Goal: Check status: Check status

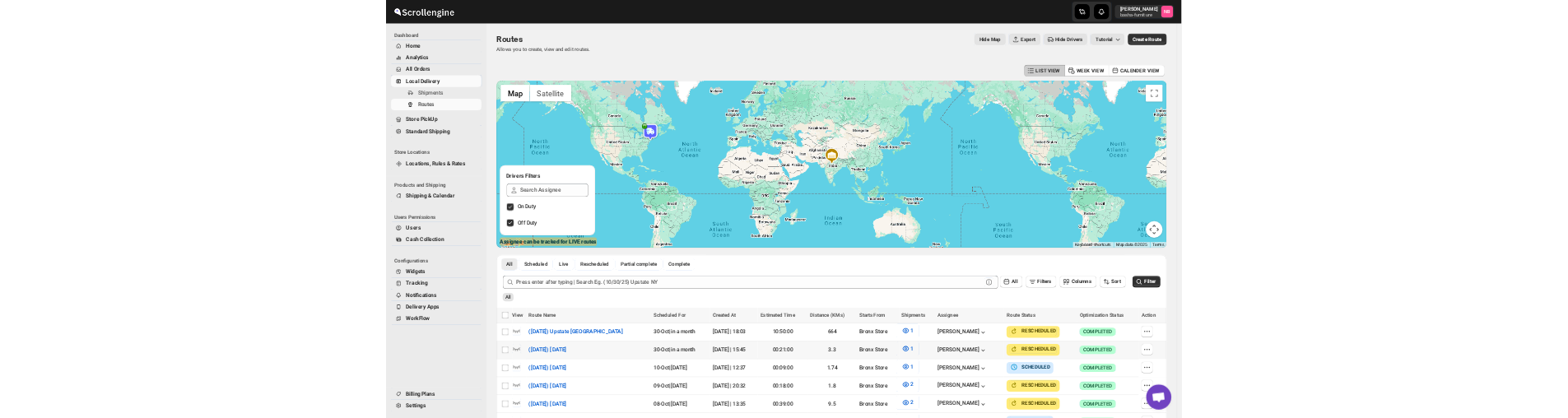
scroll to position [412, 0]
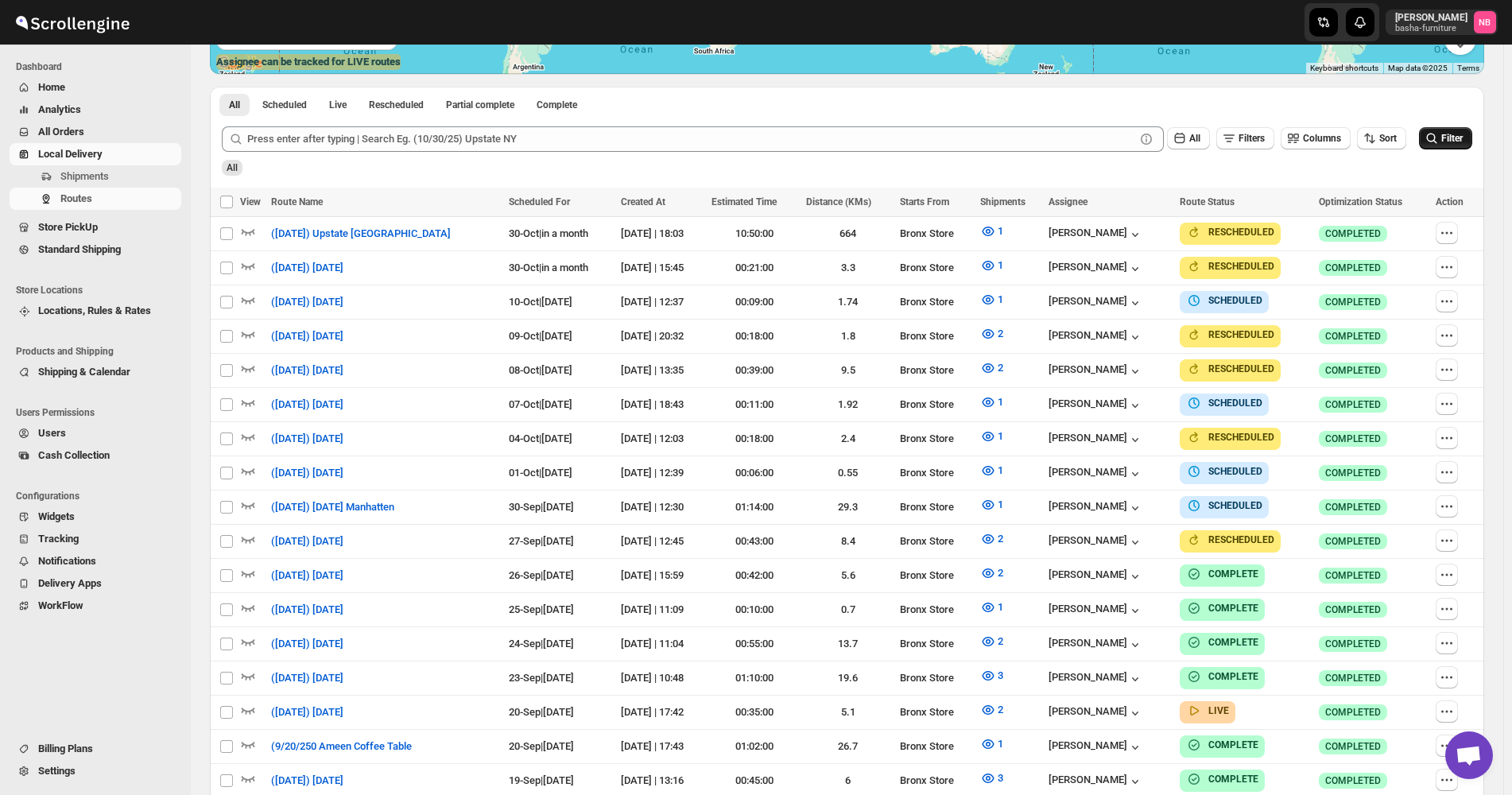
click at [1450, 137] on span "Filter" at bounding box center [1452, 138] width 22 height 11
click at [1009, 530] on button "2" at bounding box center [991, 539] width 42 height 25
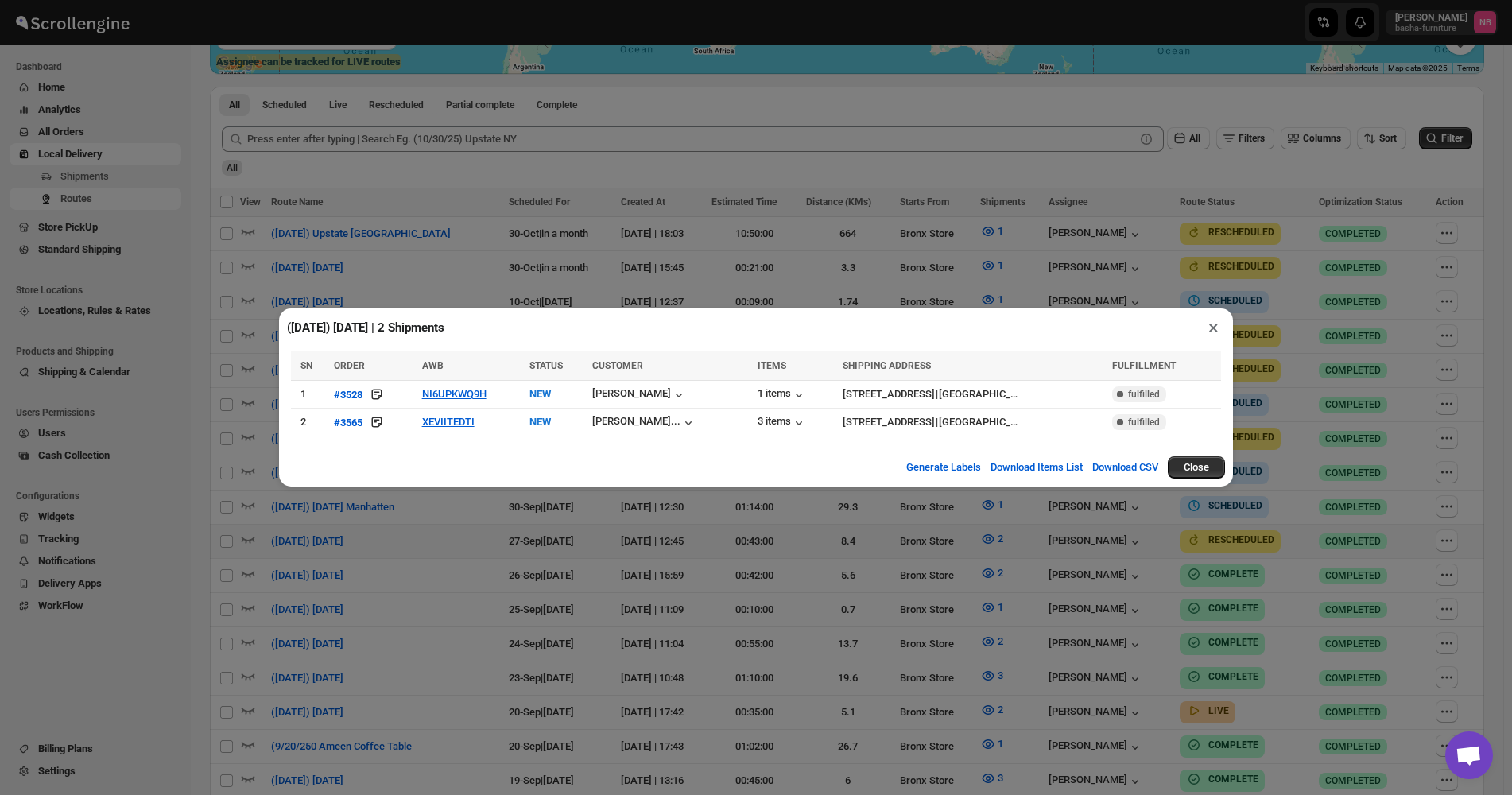
click at [551, 539] on div "([DATE]) [DATE] | 2 Shipments × SN ORDER AWB STATUS CUSTOMER ITEMS SHIPPING ADD…" at bounding box center [756, 398] width 1512 height 795
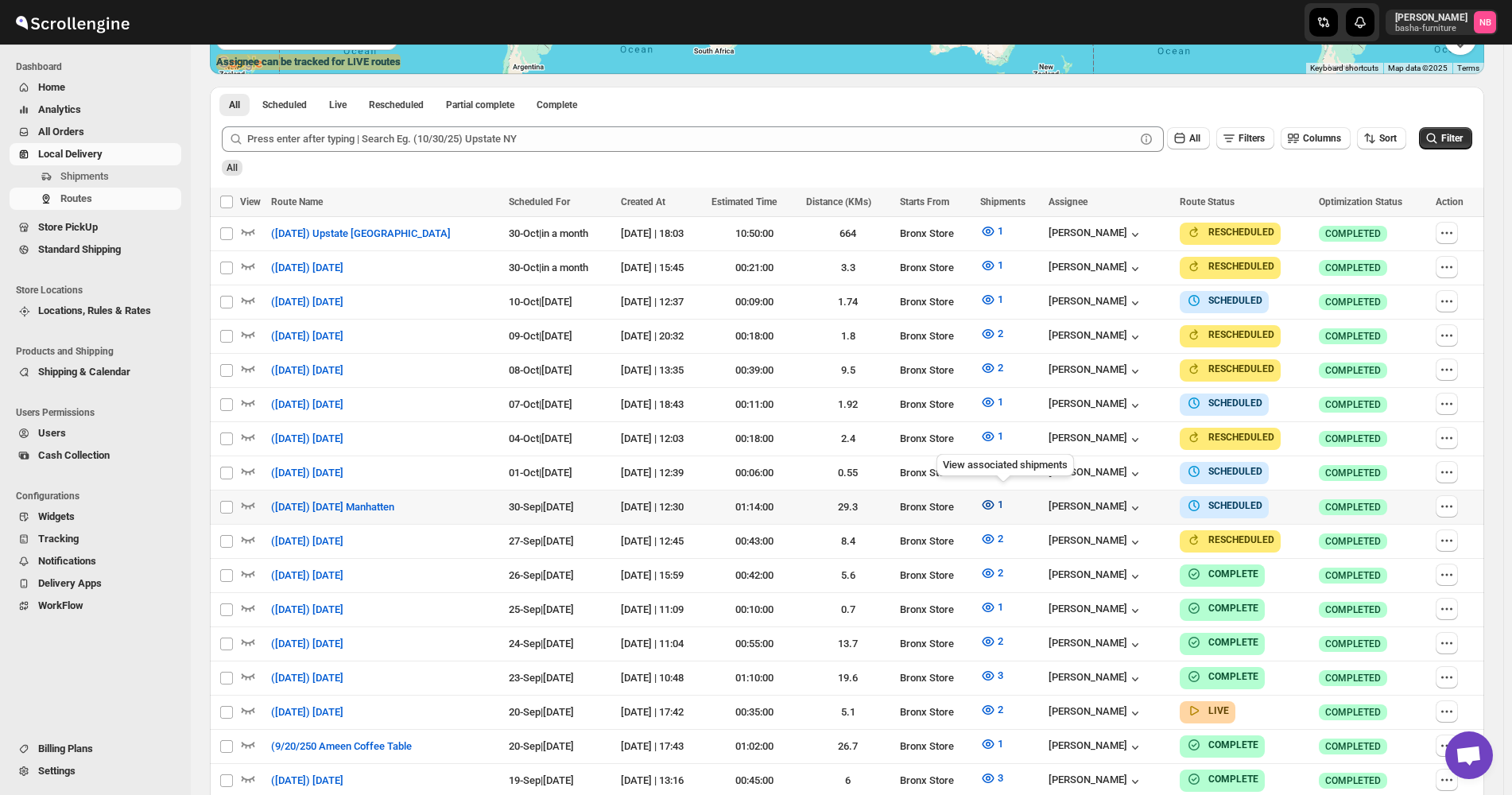
click at [997, 500] on icon "button" at bounding box center [988, 505] width 16 height 16
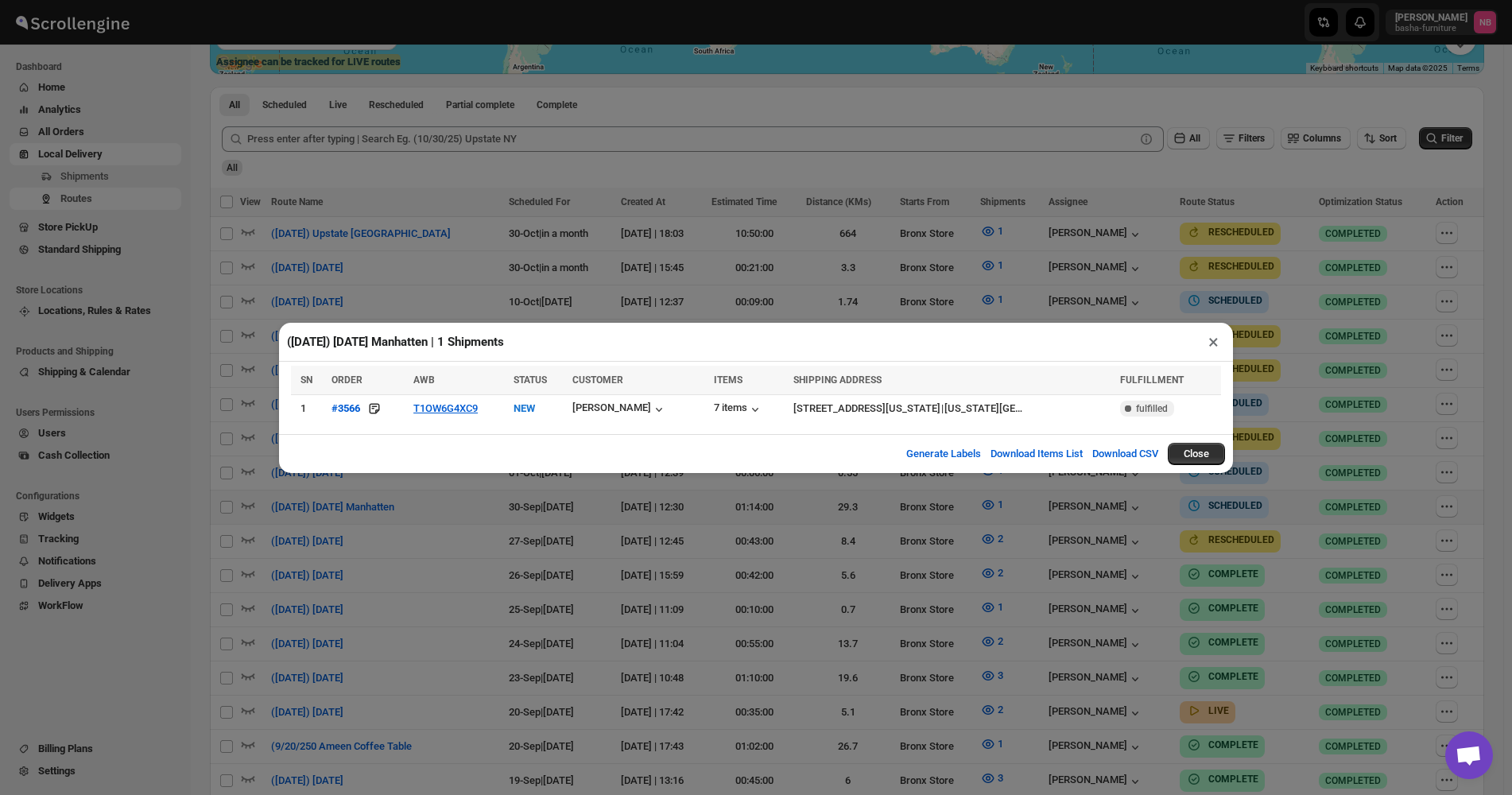
click at [863, 534] on div "([DATE]) [DATE] Manhatten | 1 Shipments × SN ORDER AWB STATUS CUSTOMER ITEMS SH…" at bounding box center [756, 398] width 1512 height 795
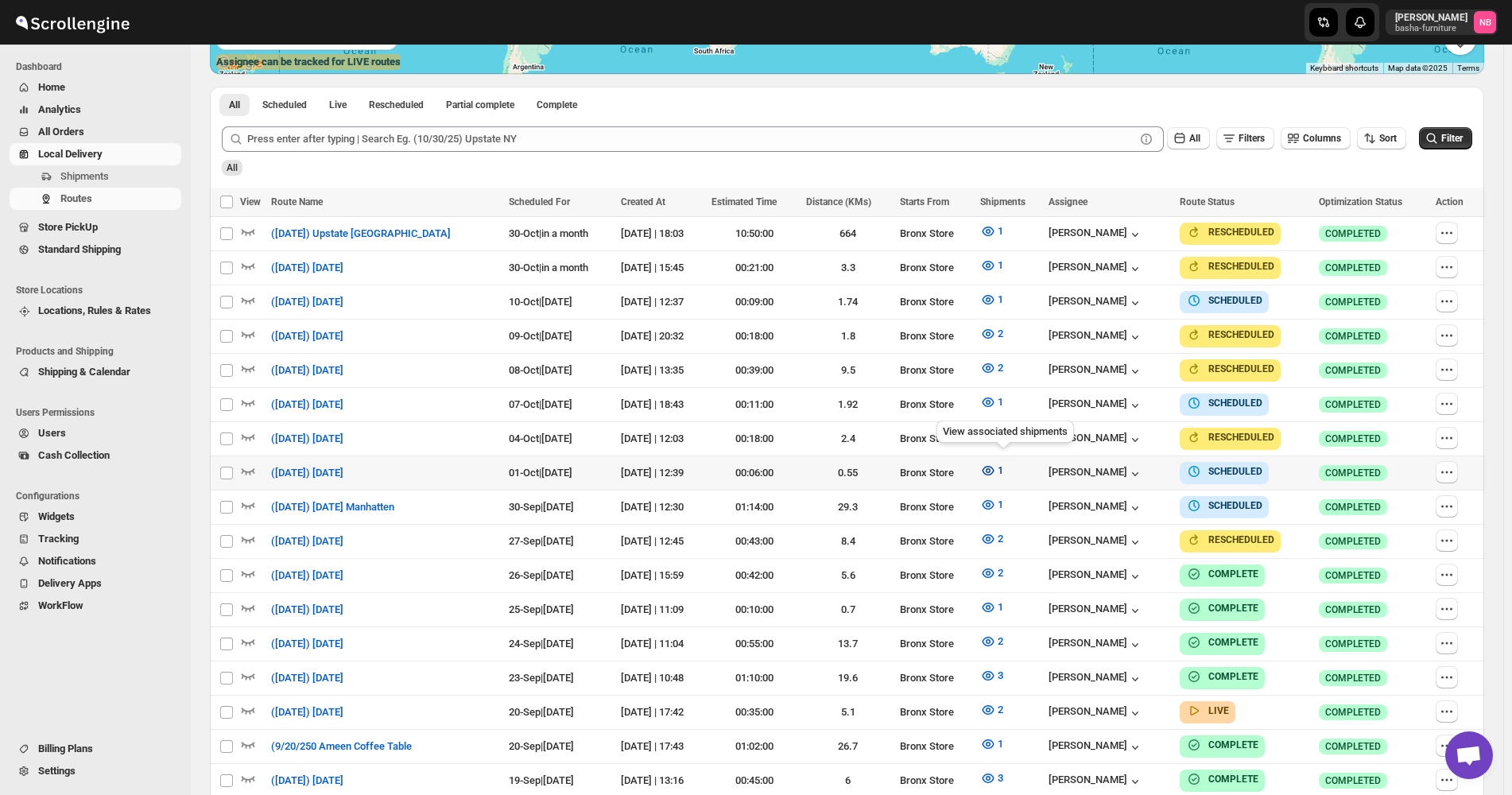
click at [997, 470] on icon "button" at bounding box center [988, 471] width 16 height 16
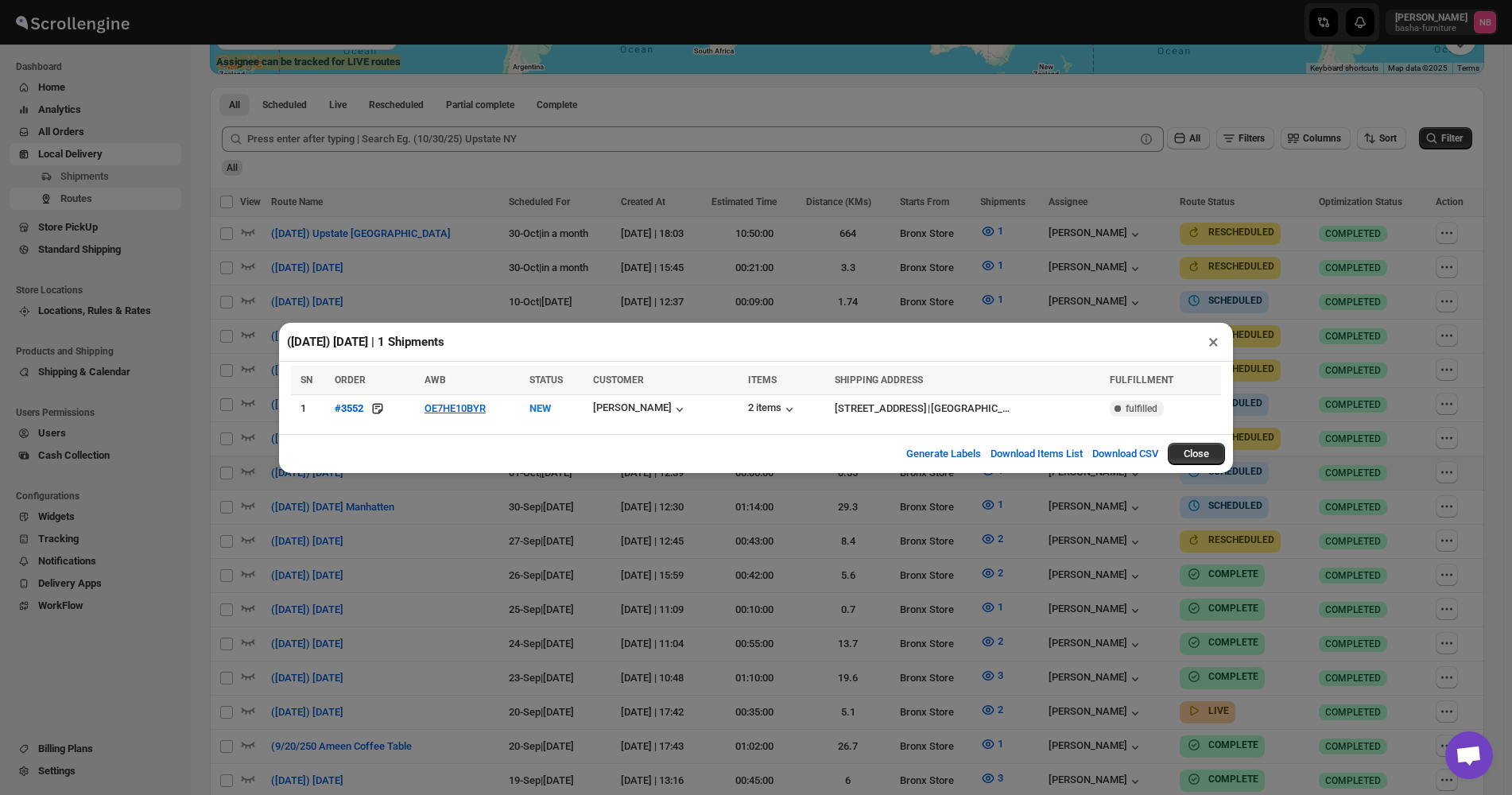
click at [724, 540] on div "([DATE]) [DATE] | 1 Shipments × SN ORDER AWB STATUS CUSTOMER ITEMS SHIPPING ADD…" at bounding box center [756, 398] width 1512 height 795
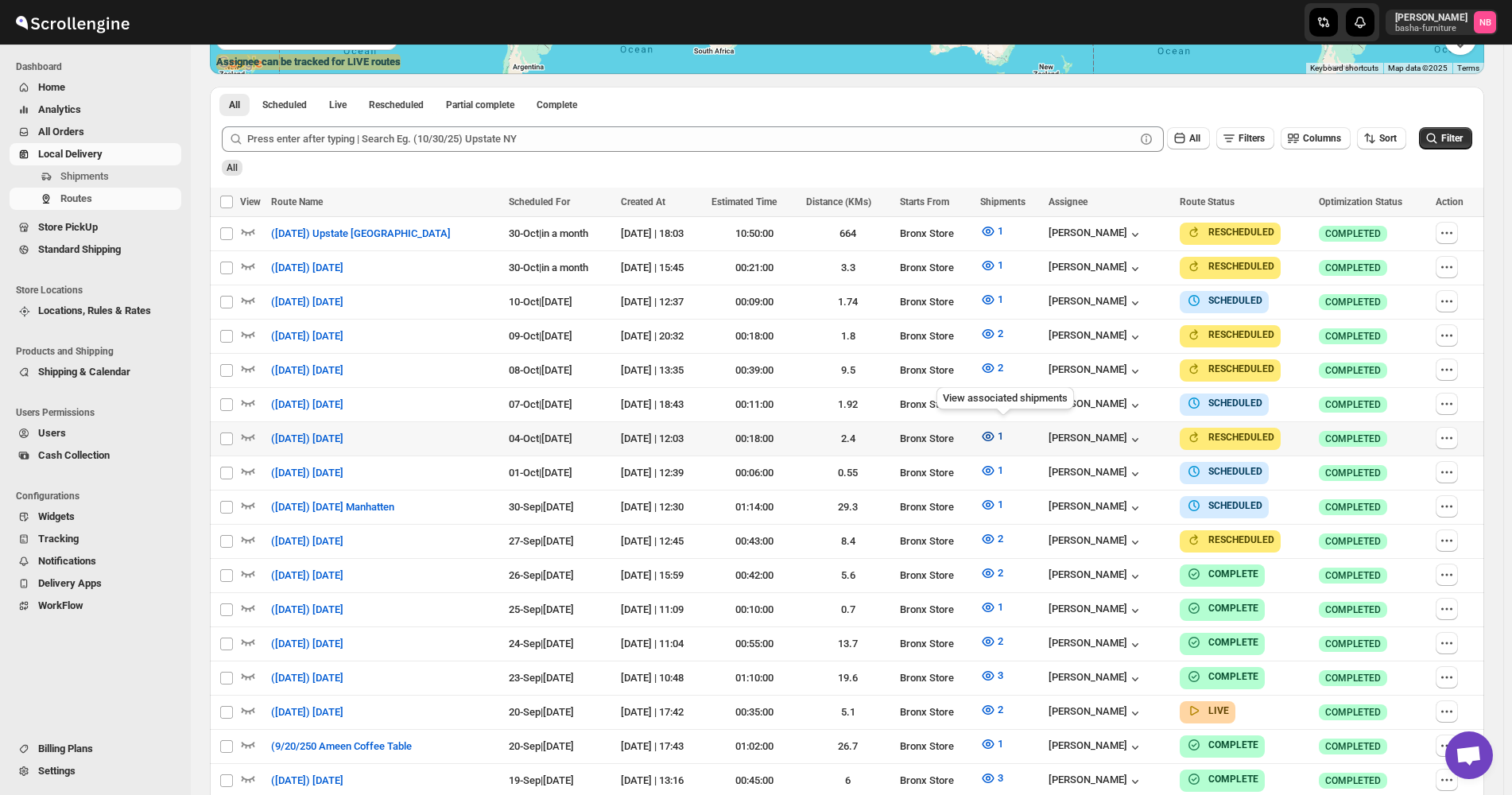
click at [997, 428] on icon "button" at bounding box center [988, 436] width 16 height 16
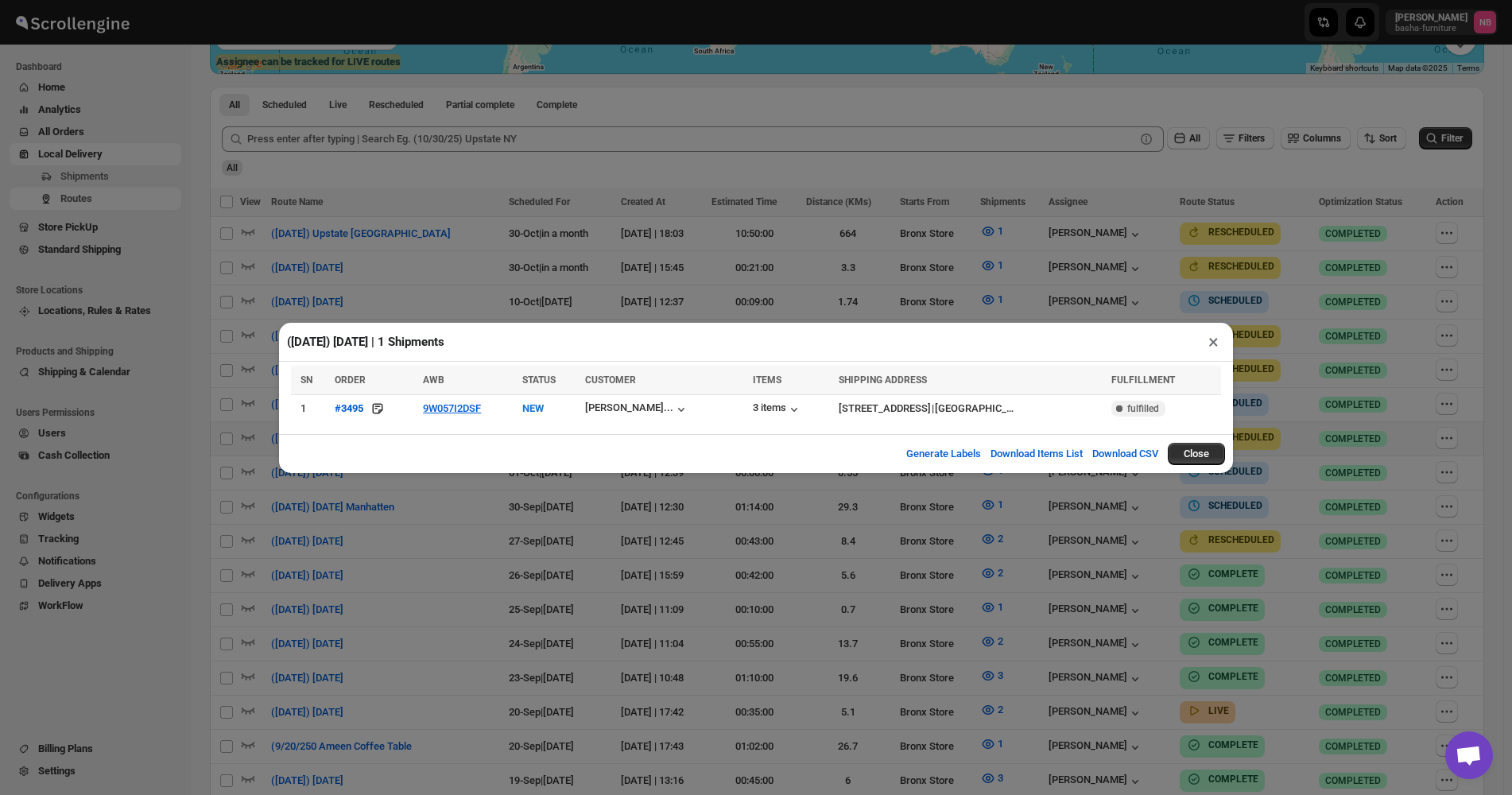
click at [462, 509] on div "([DATE]) [DATE] | 1 Shipments × SN ORDER AWB STATUS CUSTOMER ITEMS SHIPPING ADD…" at bounding box center [756, 398] width 1512 height 795
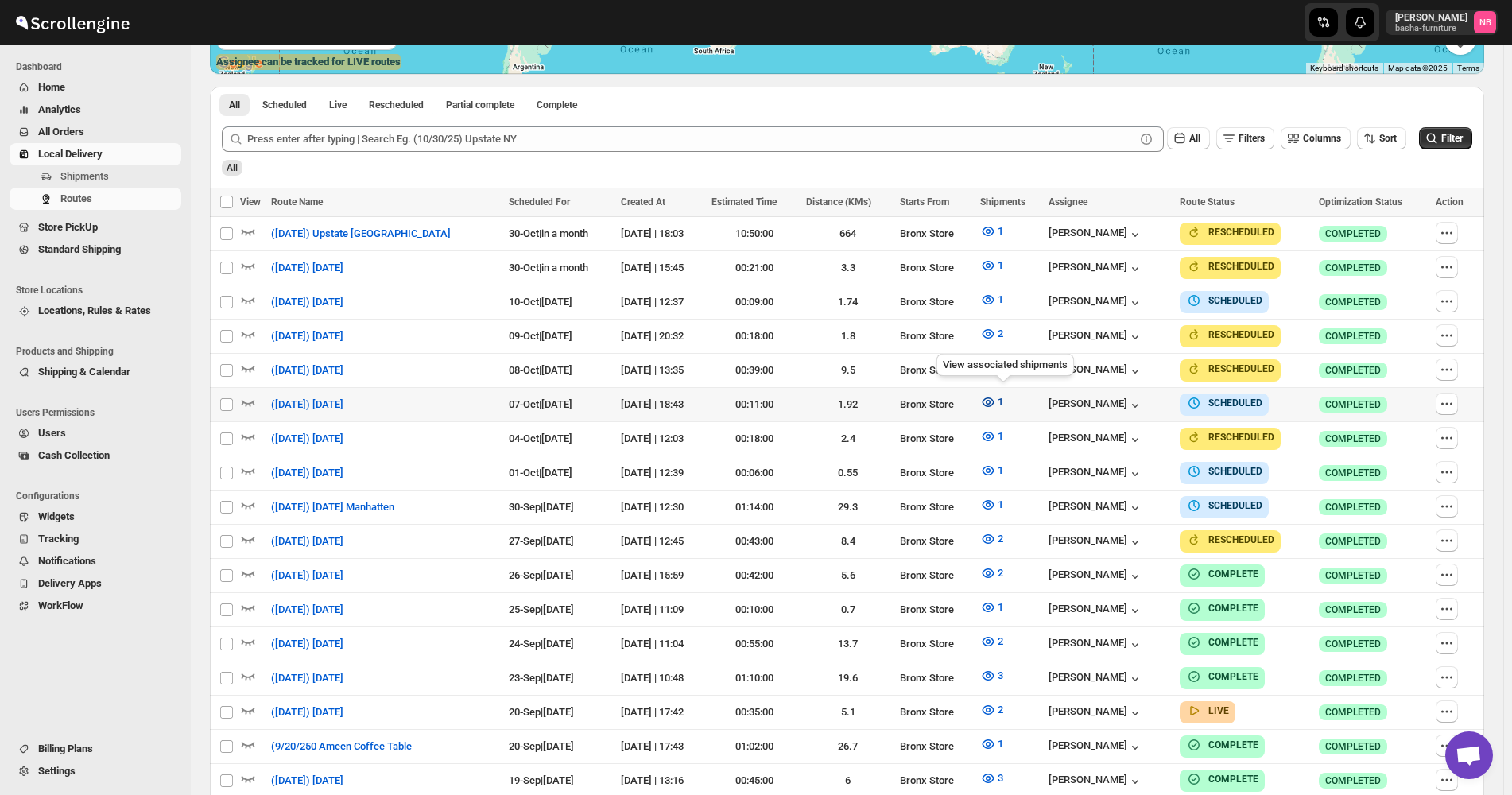
click at [997, 398] on icon "button" at bounding box center [988, 402] width 16 height 16
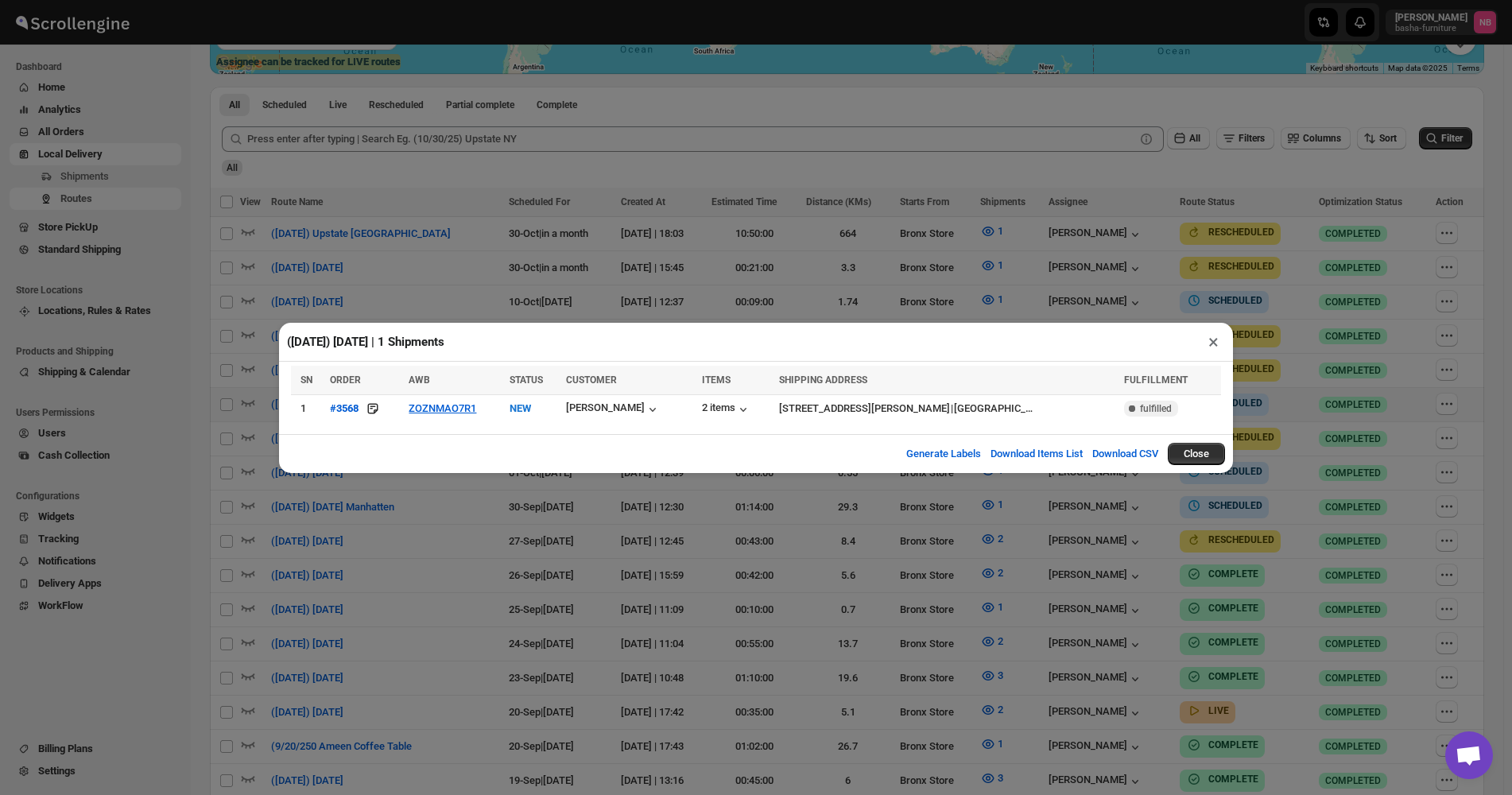
click at [452, 579] on div "([DATE]) [DATE] | 1 Shipments × SN ORDER AWB STATUS CUSTOMER ITEMS SHIPPING ADD…" at bounding box center [756, 398] width 1512 height 795
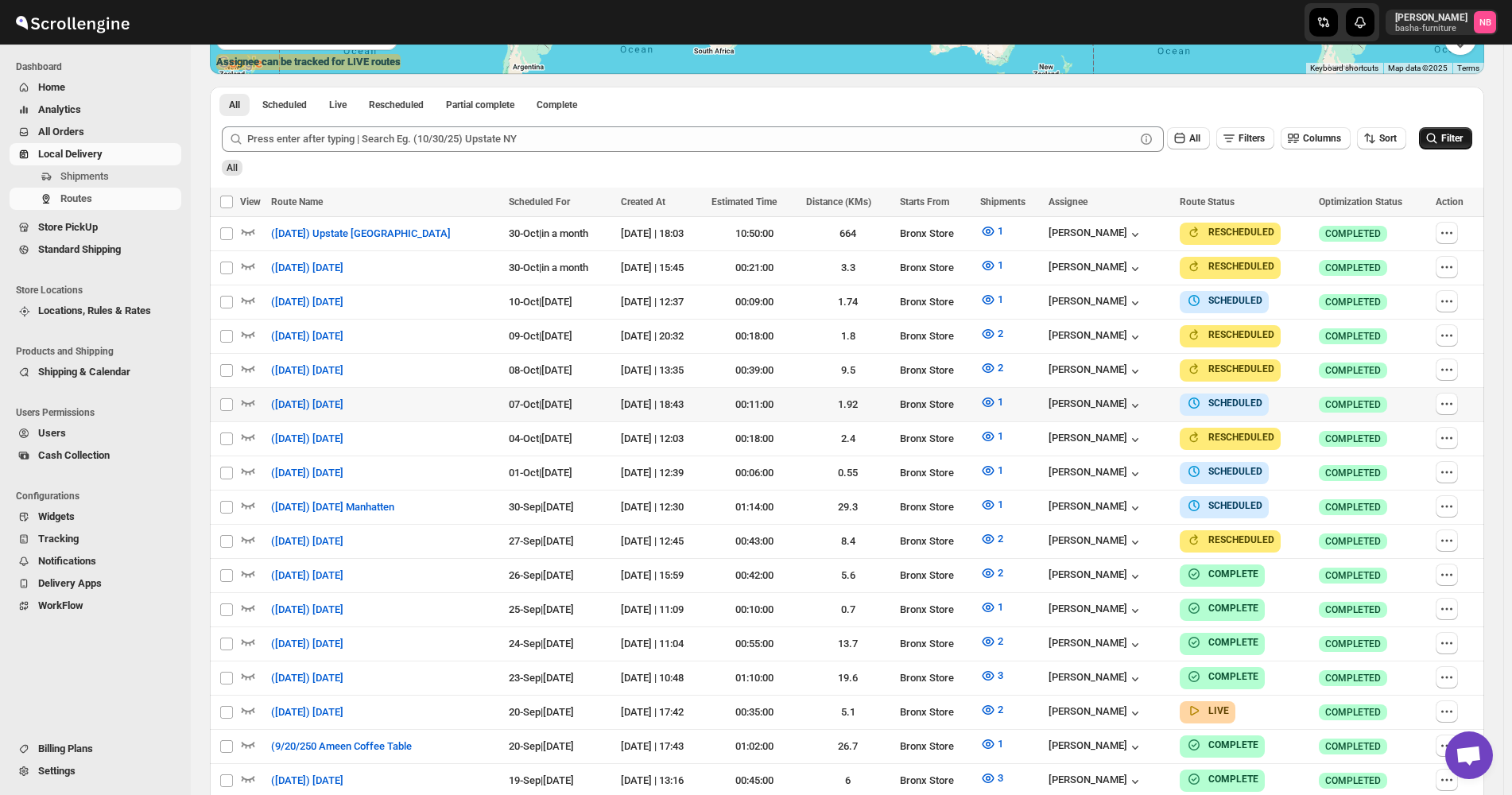
click at [1449, 134] on span "Filter" at bounding box center [1452, 138] width 22 height 11
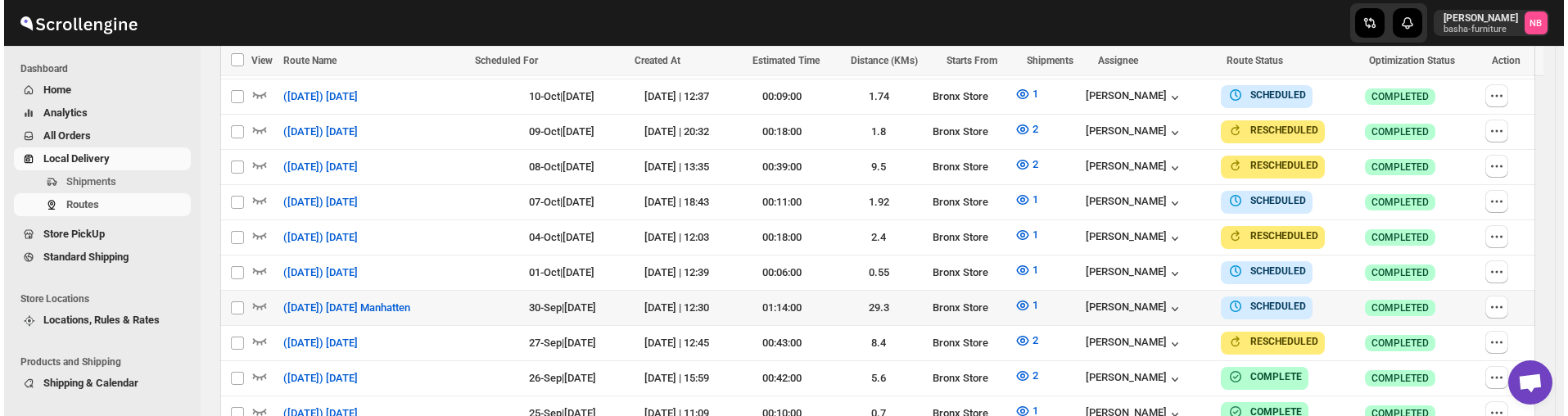
scroll to position [491, 0]
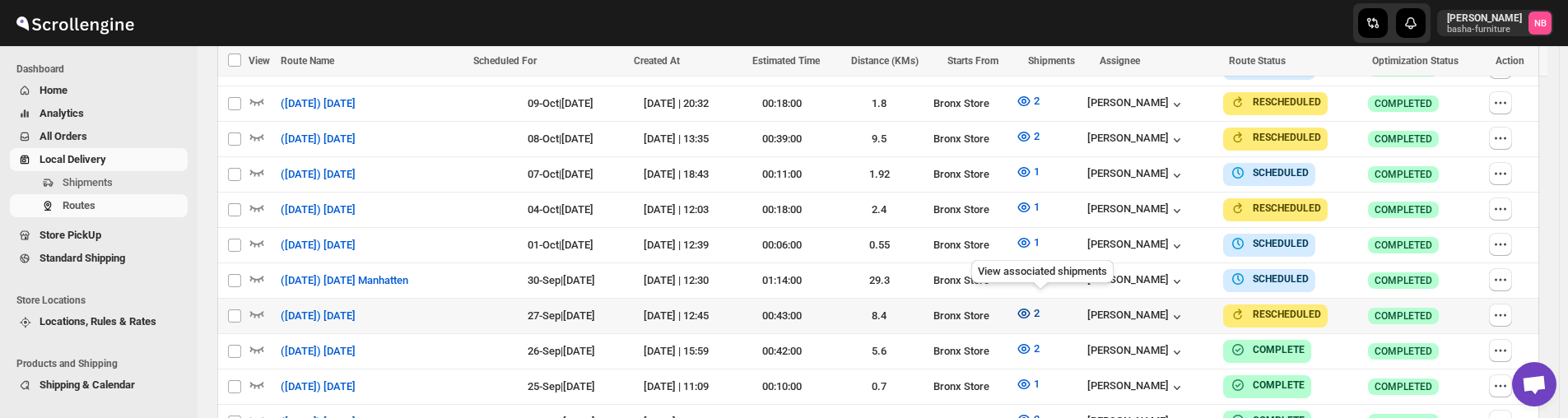
click at [1032, 311] on icon "button" at bounding box center [1024, 313] width 16 height 16
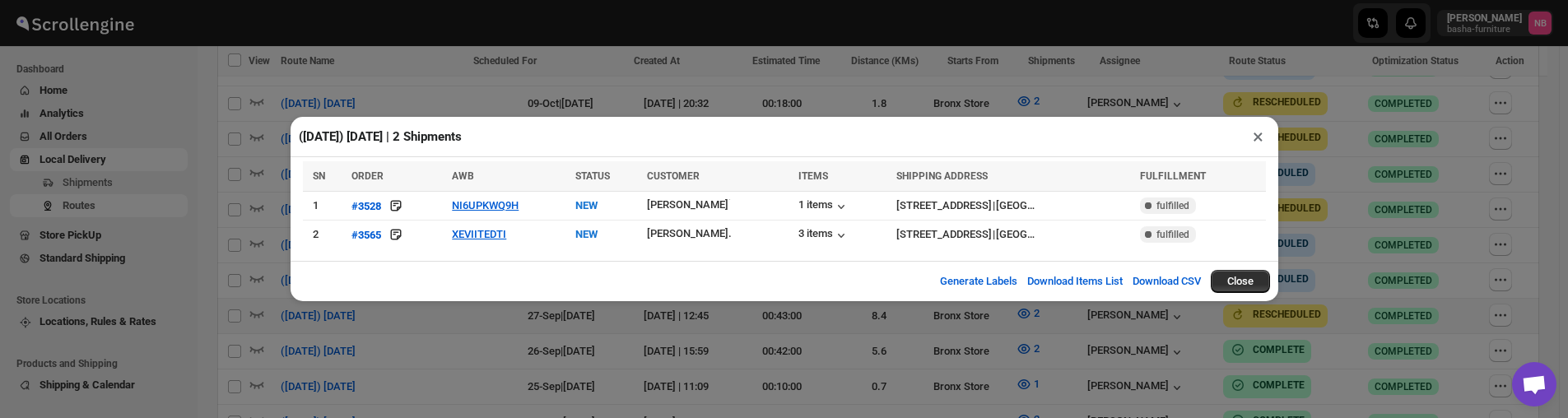
click at [688, 329] on div "([DATE]) [DATE] | 2 Shipments × SN ORDER AWB STATUS CUSTOMER ITEMS SHIPPING ADD…" at bounding box center [784, 209] width 1568 height 418
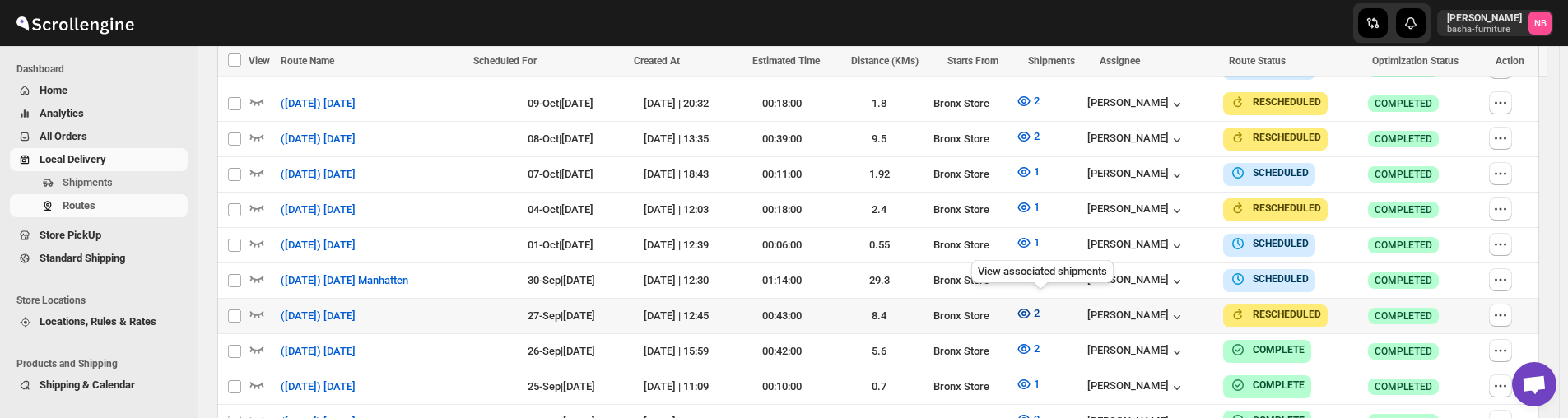
click at [1032, 309] on icon "button" at bounding box center [1024, 313] width 16 height 16
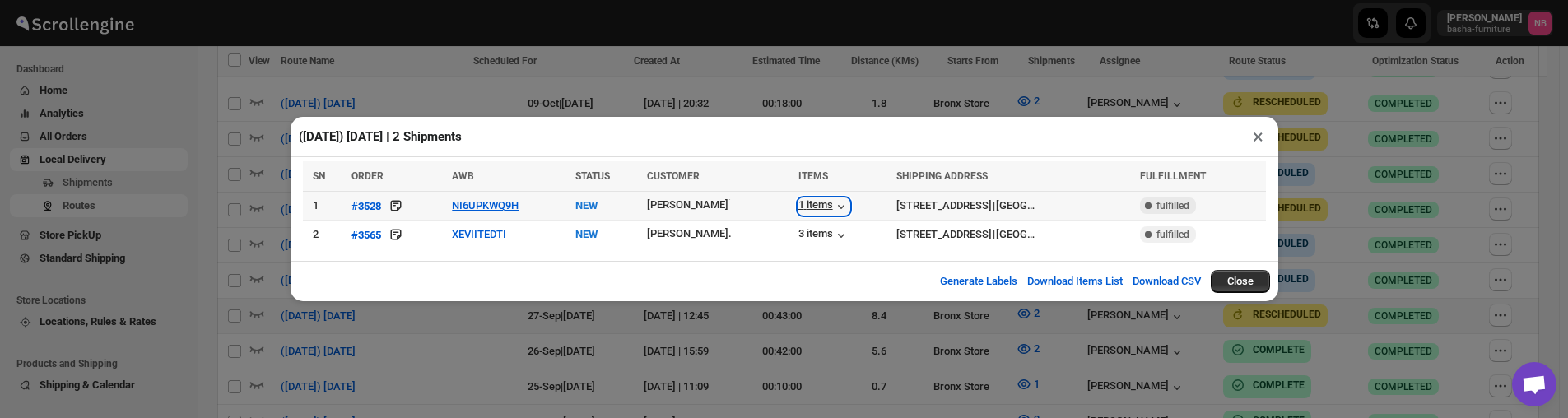
click at [811, 214] on div "1 items" at bounding box center [823, 207] width 51 height 16
click at [812, 235] on div "3 items" at bounding box center [823, 236] width 51 height 16
click at [662, 329] on div "([DATE]) [DATE] | 2 Shipments × SN ORDER AWB STATUS CUSTOMER ITEMS SHIPPING ADD…" at bounding box center [784, 209] width 1568 height 418
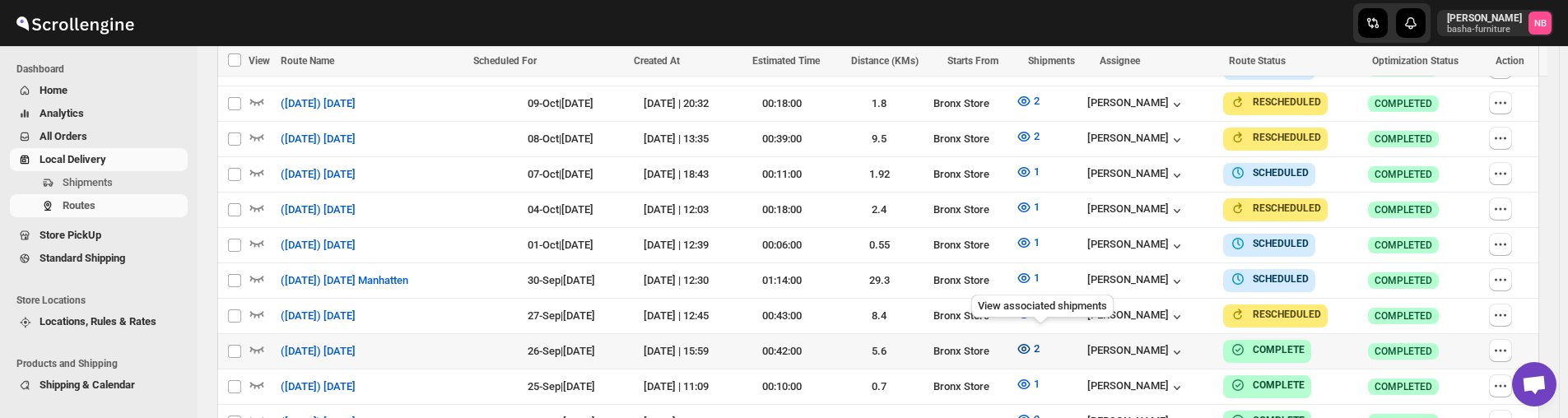
click at [1032, 347] on icon "button" at bounding box center [1024, 349] width 16 height 16
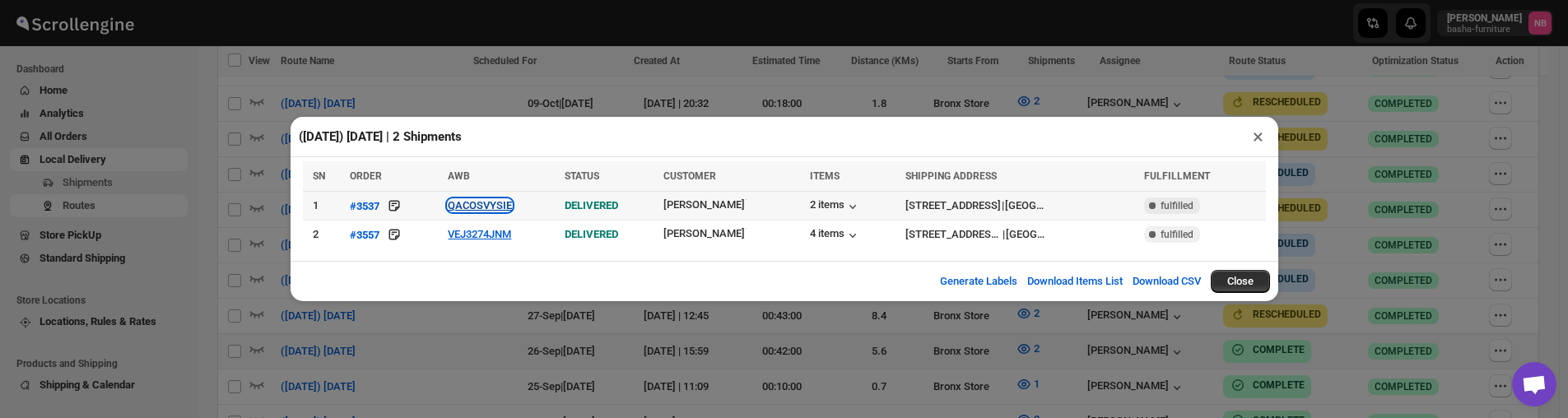
click at [474, 204] on button "QACOSVYSIE" at bounding box center [479, 206] width 64 height 13
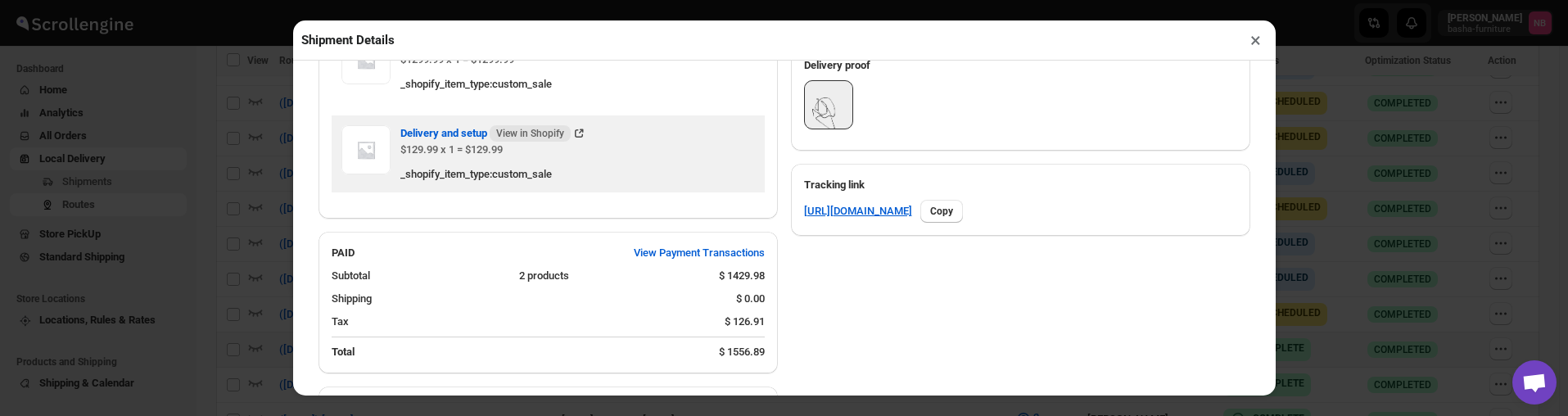
scroll to position [655, 0]
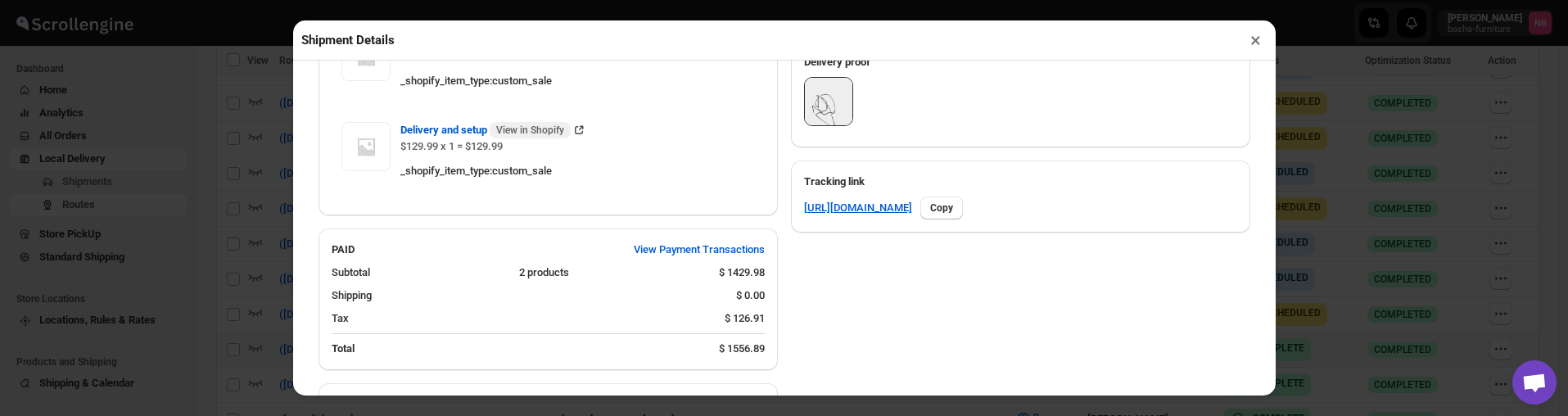
click at [274, 157] on div "Shipment Details × #3537 Awb : [GEOGRAPHIC_DATA] DATE [DATE] | 19:07 Success DE…" at bounding box center [784, 208] width 1568 height 416
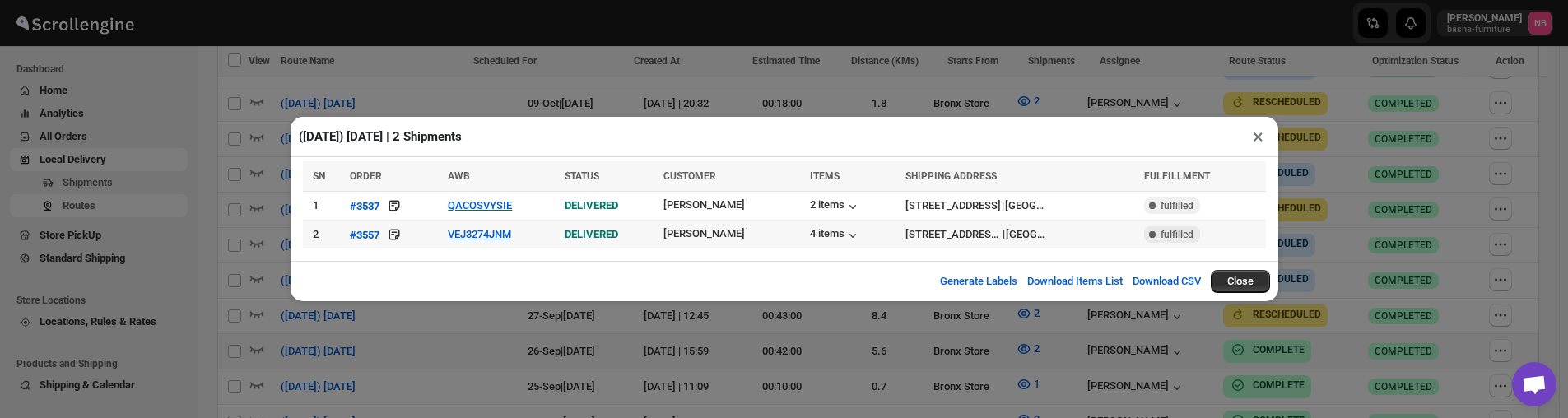
click at [475, 221] on td "VEJ3274JNM" at bounding box center [501, 235] width 116 height 29
click at [478, 233] on button "VEJ3274JNM" at bounding box center [479, 235] width 63 height 13
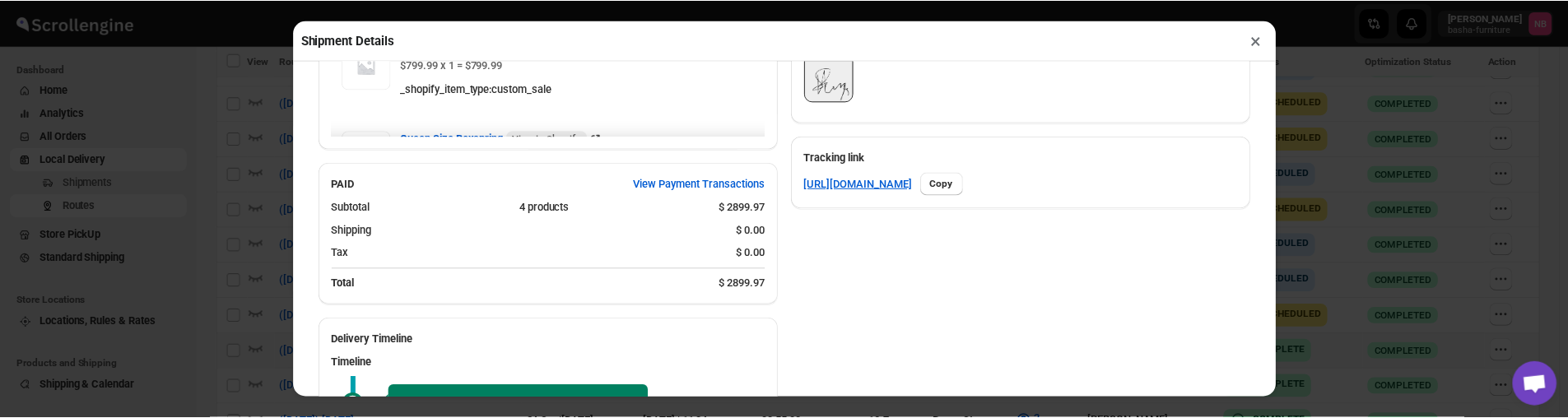
scroll to position [494, 0]
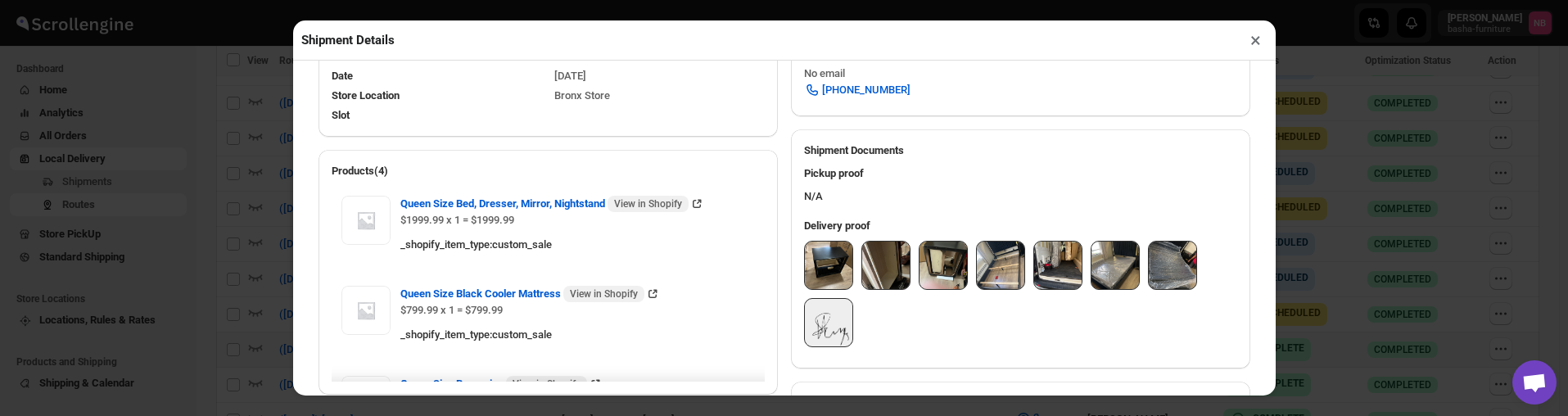
click at [832, 263] on img at bounding box center [828, 265] width 48 height 48
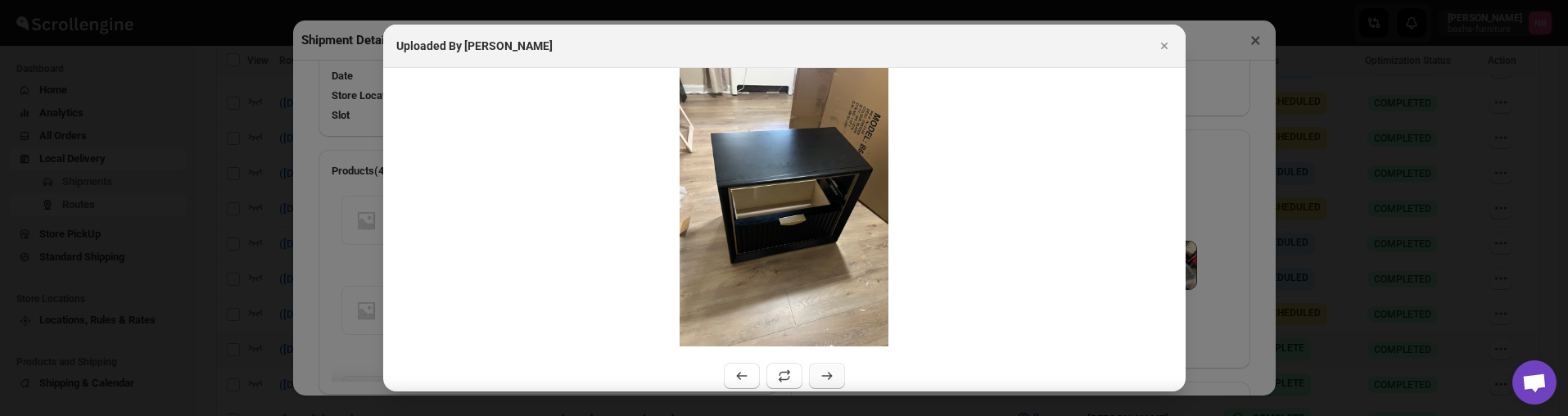
click at [810, 371] on button ":r17kh:" at bounding box center [827, 376] width 36 height 26
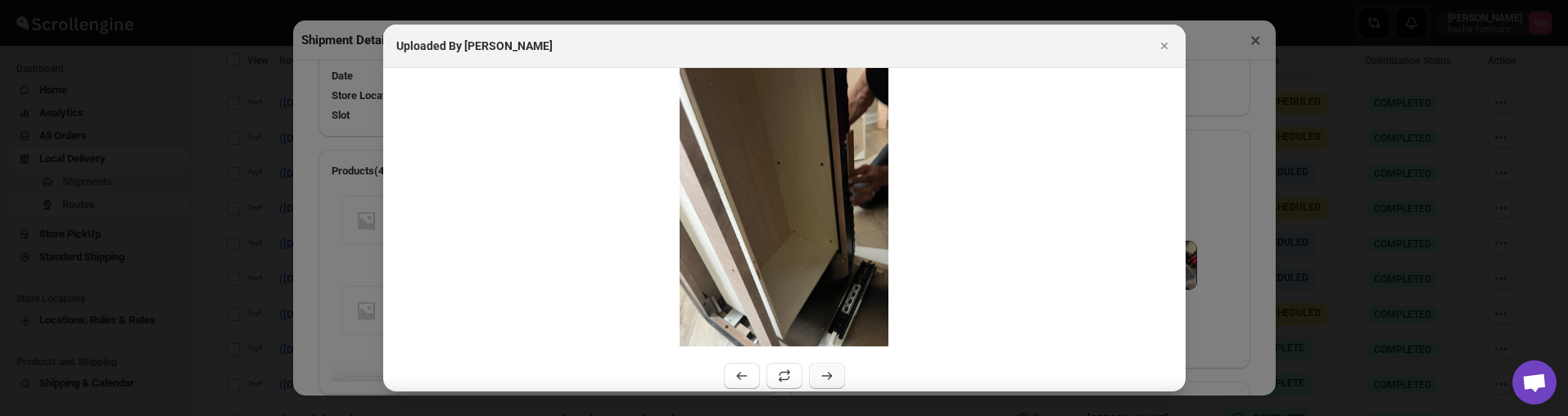
click at [810, 372] on button ":r17kh:" at bounding box center [827, 376] width 36 height 26
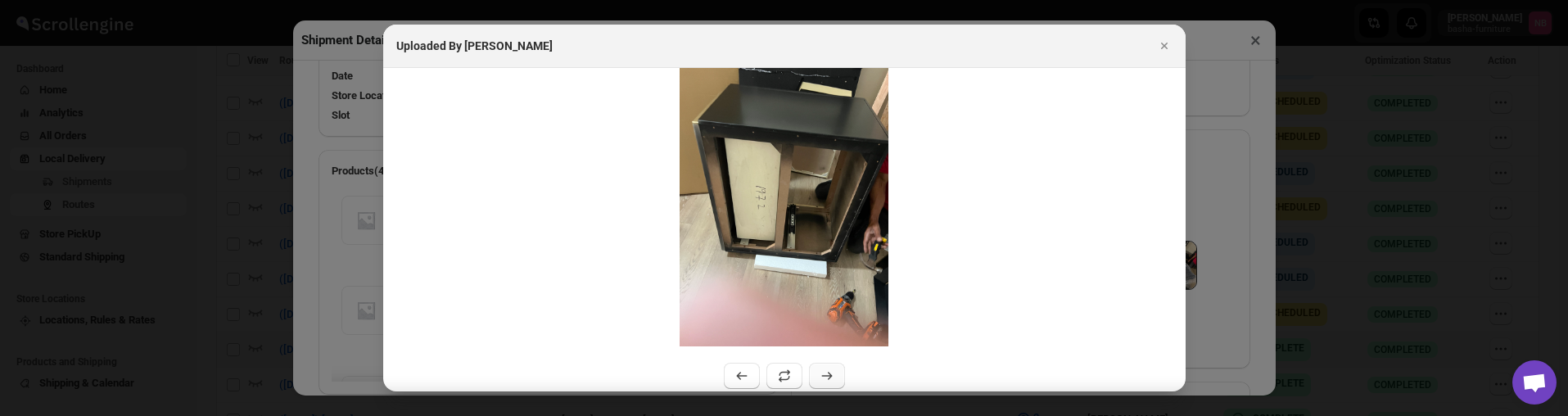
click at [810, 372] on button ":r17kh:" at bounding box center [827, 376] width 36 height 26
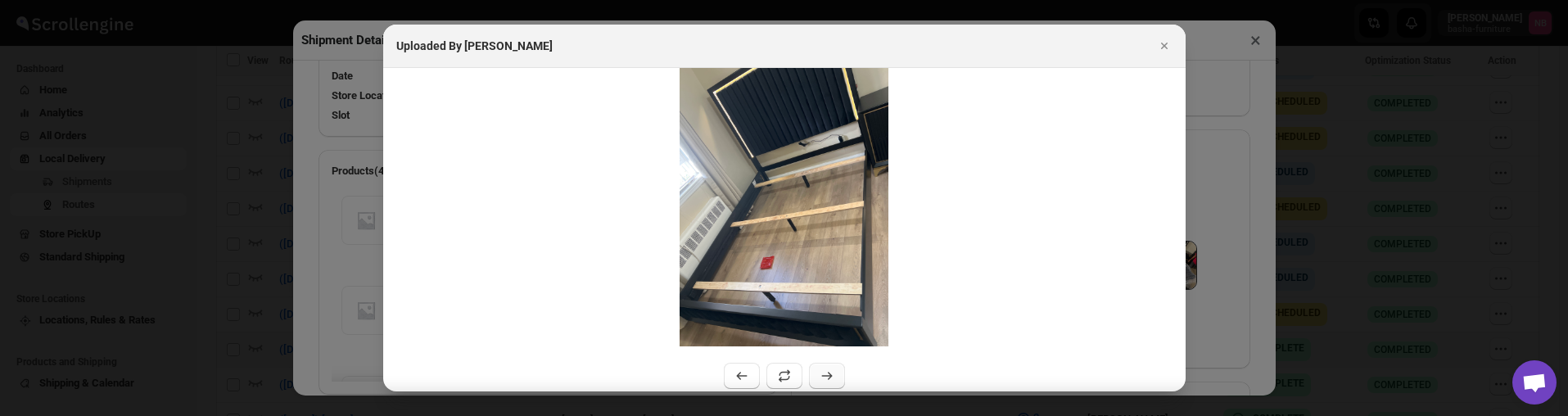
click at [810, 372] on button ":r17kh:" at bounding box center [827, 376] width 36 height 26
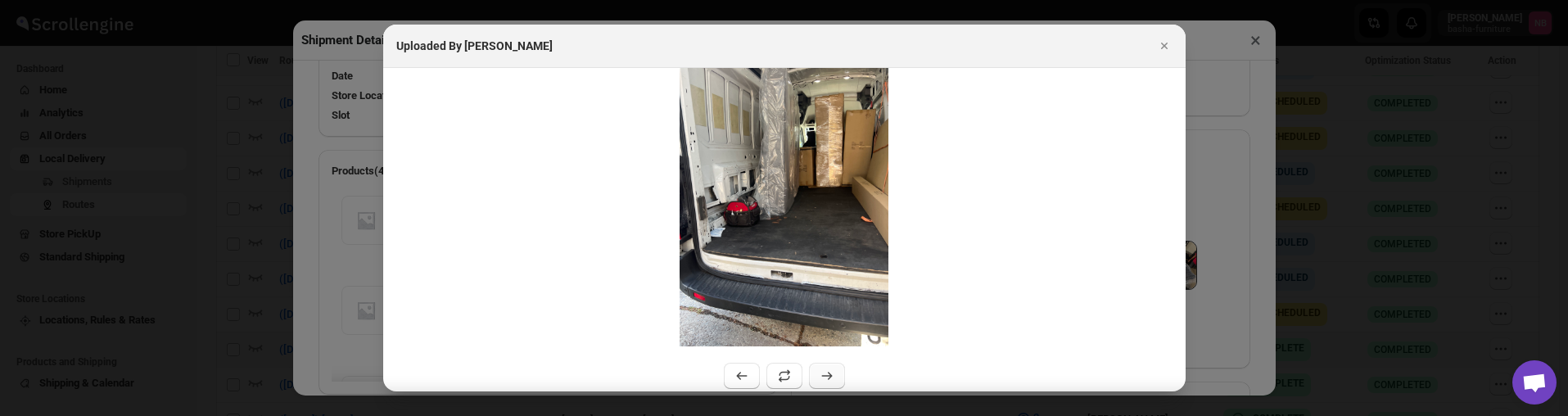
click at [810, 372] on button ":r17kh:" at bounding box center [827, 376] width 36 height 26
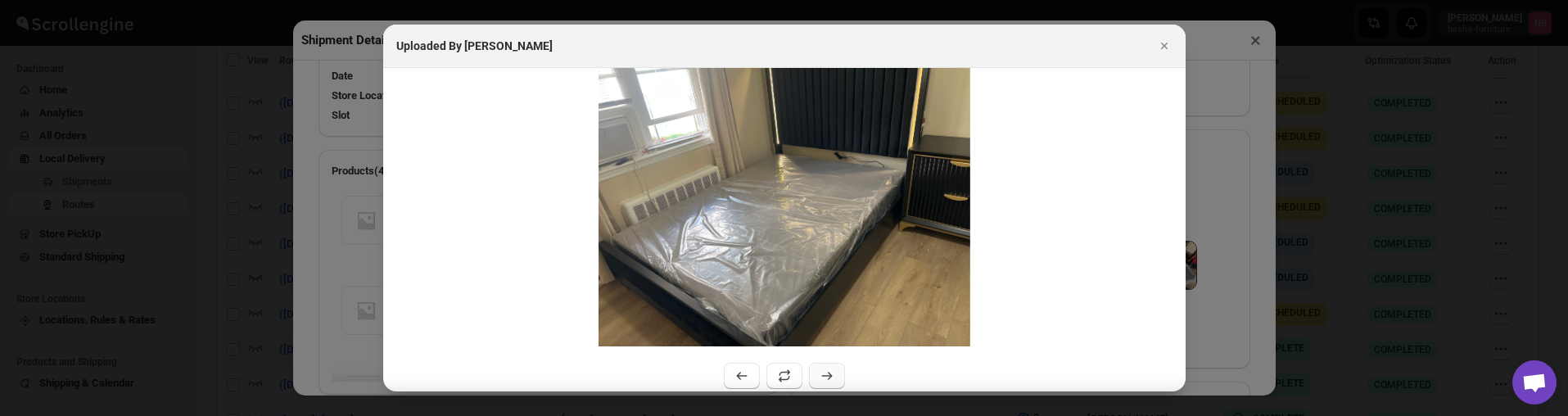
click at [810, 372] on button ":r17kh:" at bounding box center [827, 376] width 36 height 26
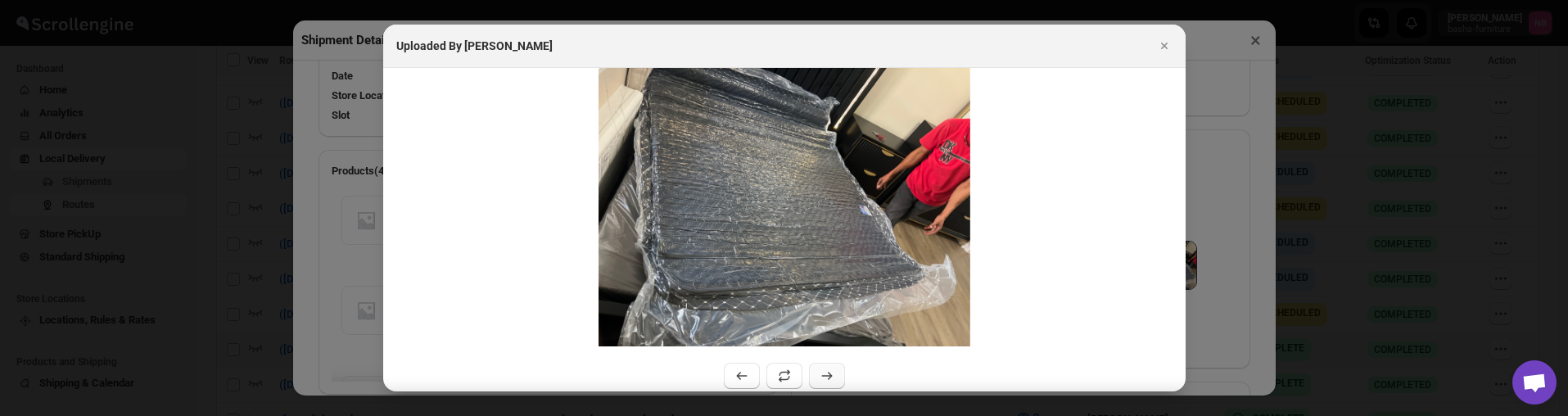
click at [810, 372] on button ":r17kh:" at bounding box center [827, 376] width 36 height 26
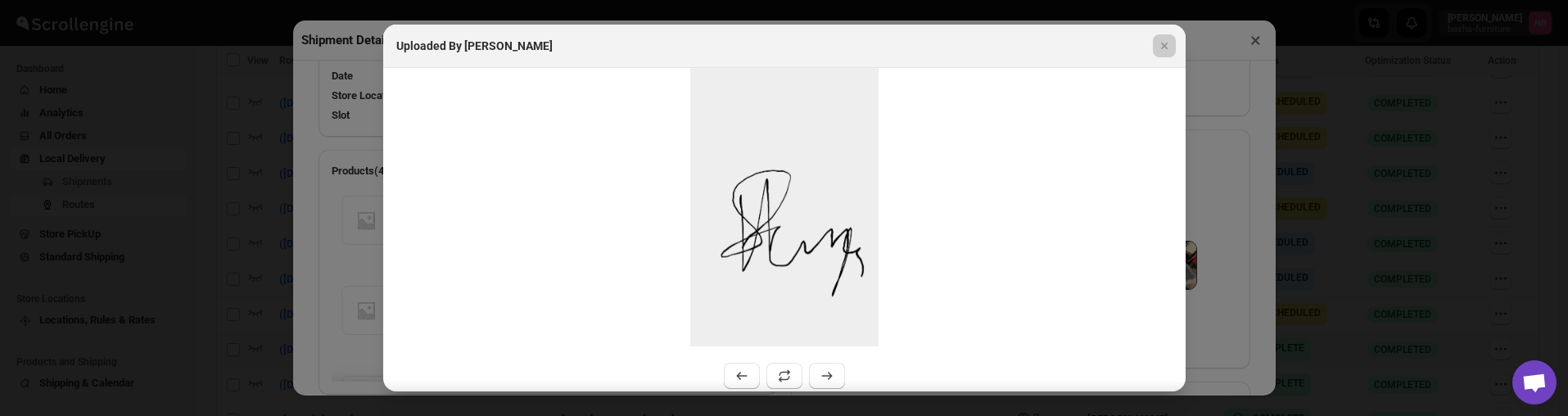
click at [151, 168] on div at bounding box center [784, 208] width 1568 height 416
click at [151, 168] on div "Shipment Details × #3557 Awb : VEJ3274JNM DATE [DATE] | 17:28 Success DELIVERED…" at bounding box center [784, 208] width 1568 height 416
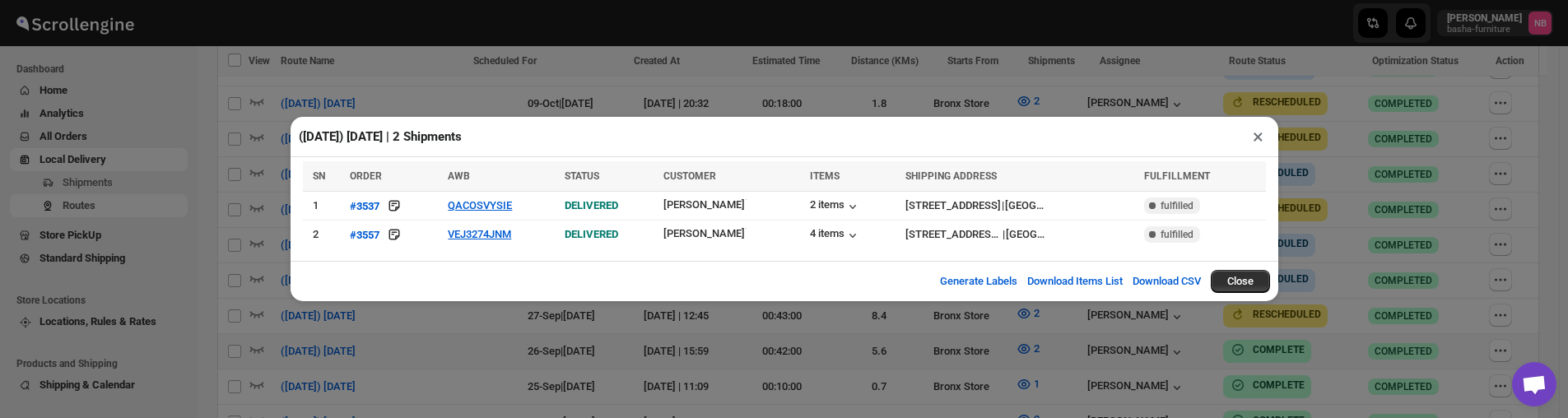
click at [174, 175] on div "([DATE]) [DATE] | 2 Shipments × SN ORDER AWB STATUS CUSTOMER ITEMS SHIPPING ADD…" at bounding box center [784, 209] width 1568 height 418
